Goal: Task Accomplishment & Management: Use online tool/utility

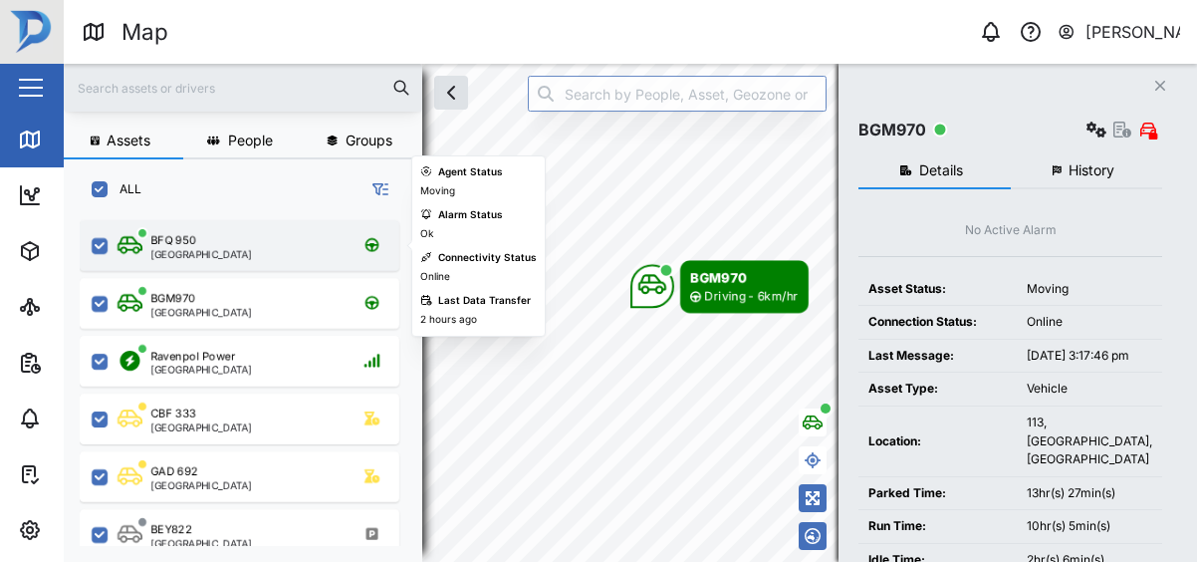
scroll to position [333, 327]
click at [200, 252] on div "[GEOGRAPHIC_DATA]" at bounding box center [201, 254] width 102 height 10
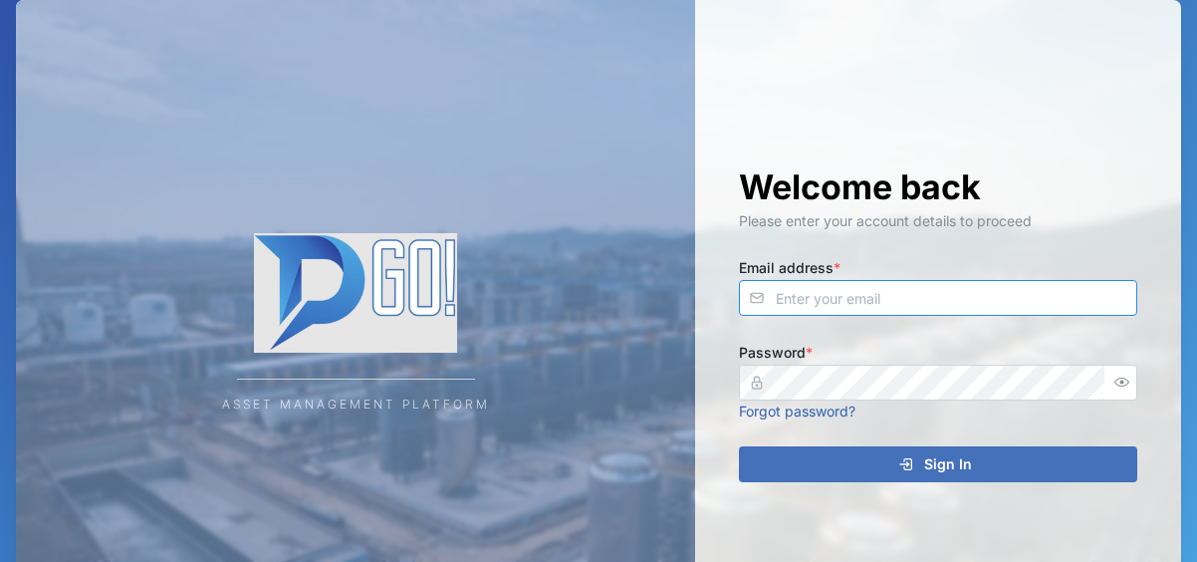
click at [821, 285] on input "Email address *" at bounding box center [938, 298] width 398 height 36
type input "[EMAIL_ADDRESS][DOMAIN_NAME]"
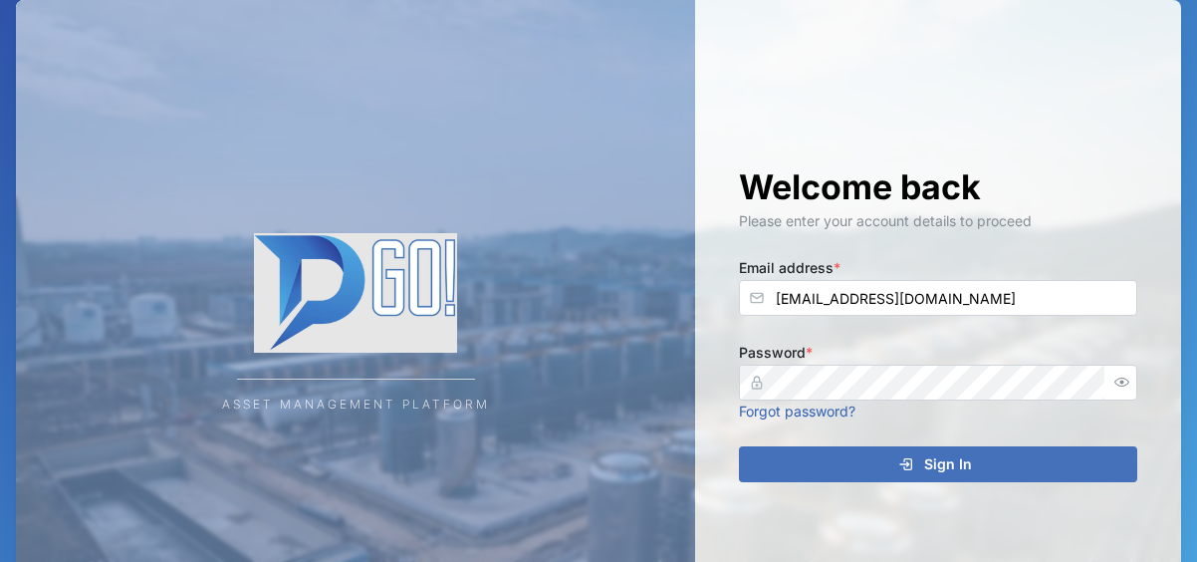
click at [867, 361] on div "Password * Forgot password?" at bounding box center [938, 381] width 398 height 82
click at [940, 470] on span "Sign In" at bounding box center [948, 464] width 48 height 34
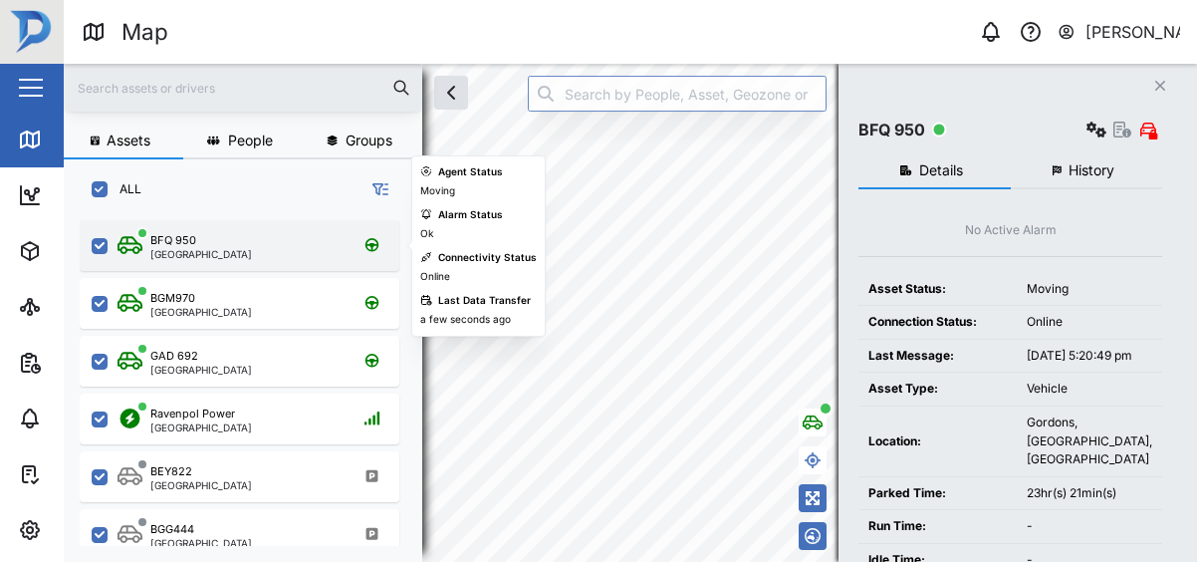
click at [298, 236] on div "BFQ 950 [GEOGRAPHIC_DATA]" at bounding box center [253, 245] width 270 height 27
click at [303, 254] on div "BFQ 950 [GEOGRAPHIC_DATA]" at bounding box center [253, 245] width 270 height 27
click at [311, 238] on div "BFQ 950 [GEOGRAPHIC_DATA]" at bounding box center [253, 245] width 270 height 27
click at [292, 242] on div "BFQ 950 [GEOGRAPHIC_DATA]" at bounding box center [253, 245] width 270 height 27
